Goal: Navigation & Orientation: Find specific page/section

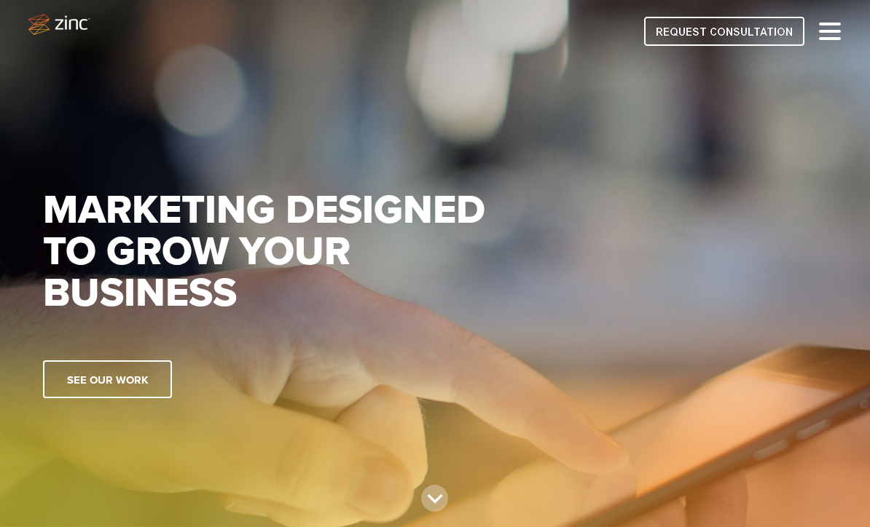
click at [832, 40] on span at bounding box center [830, 38] width 22 height 3
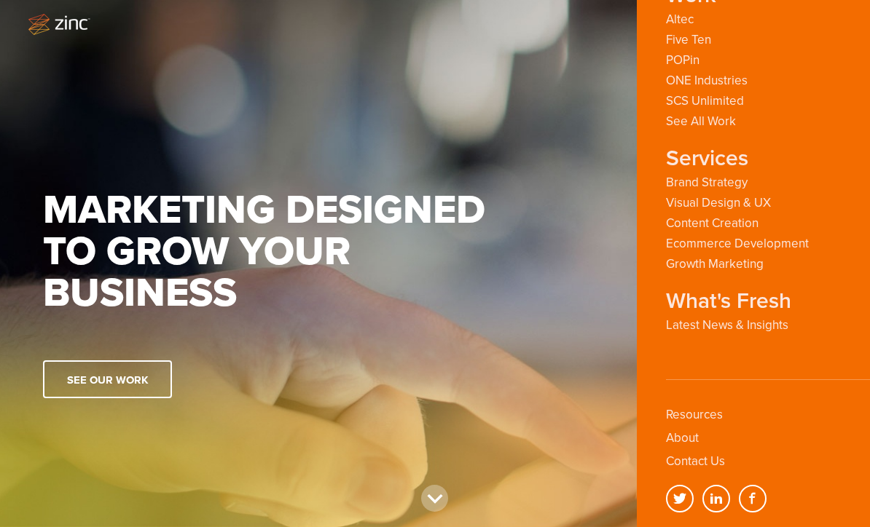
scroll to position [119, 0]
click at [693, 439] on link "About" at bounding box center [682, 438] width 33 height 15
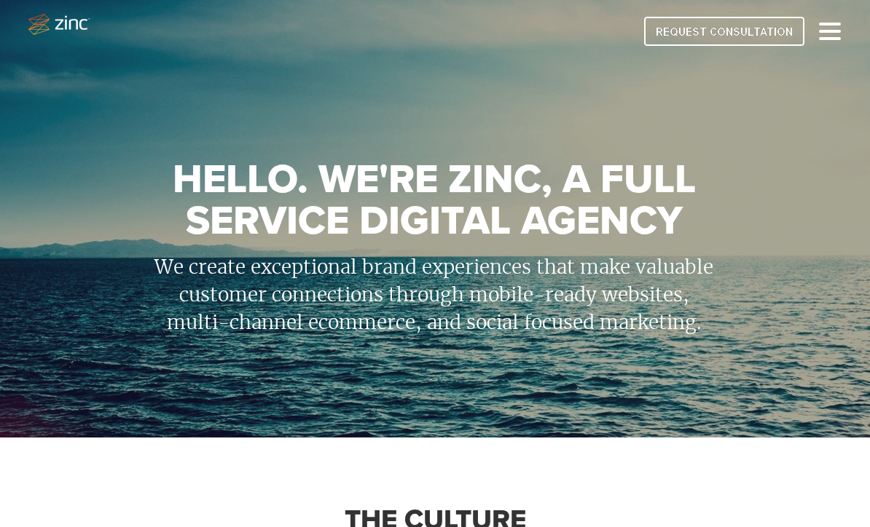
click at [836, 28] on div at bounding box center [830, 31] width 22 height 17
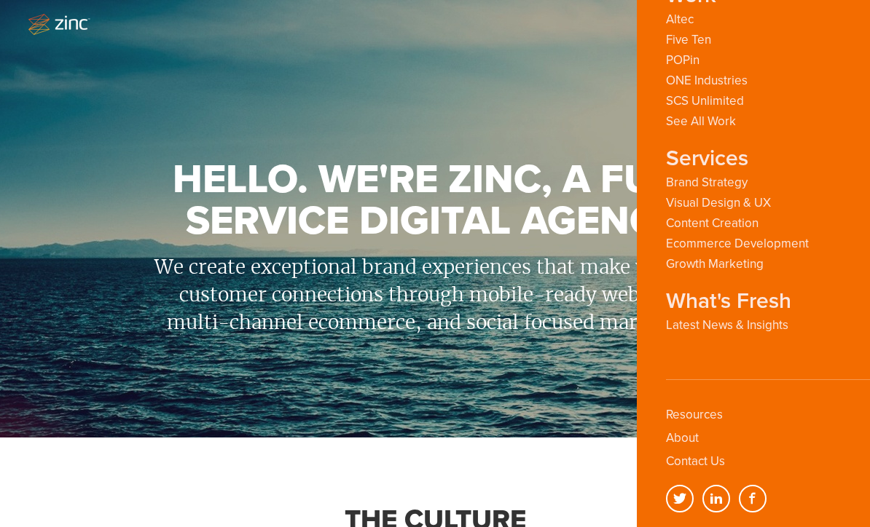
scroll to position [119, 0]
click at [766, 328] on link "Latest News & Insights" at bounding box center [727, 325] width 122 height 14
click at [753, 327] on link "Latest News & Insights" at bounding box center [727, 325] width 122 height 14
click at [758, 298] on strong "What's Fresh" at bounding box center [728, 301] width 125 height 20
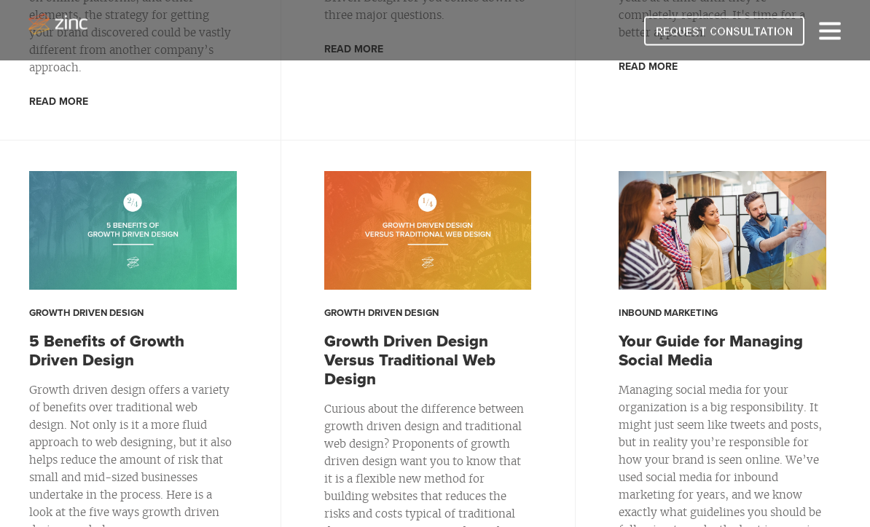
scroll to position [1002, 0]
